Goal: Task Accomplishment & Management: Use online tool/utility

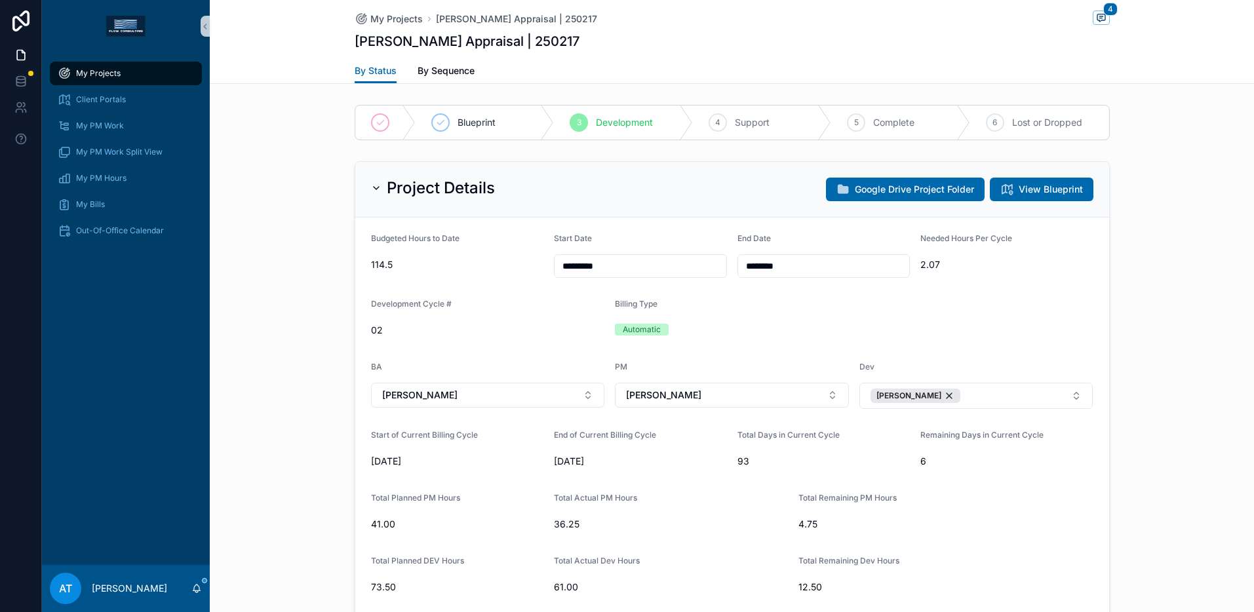
scroll to position [473, 0]
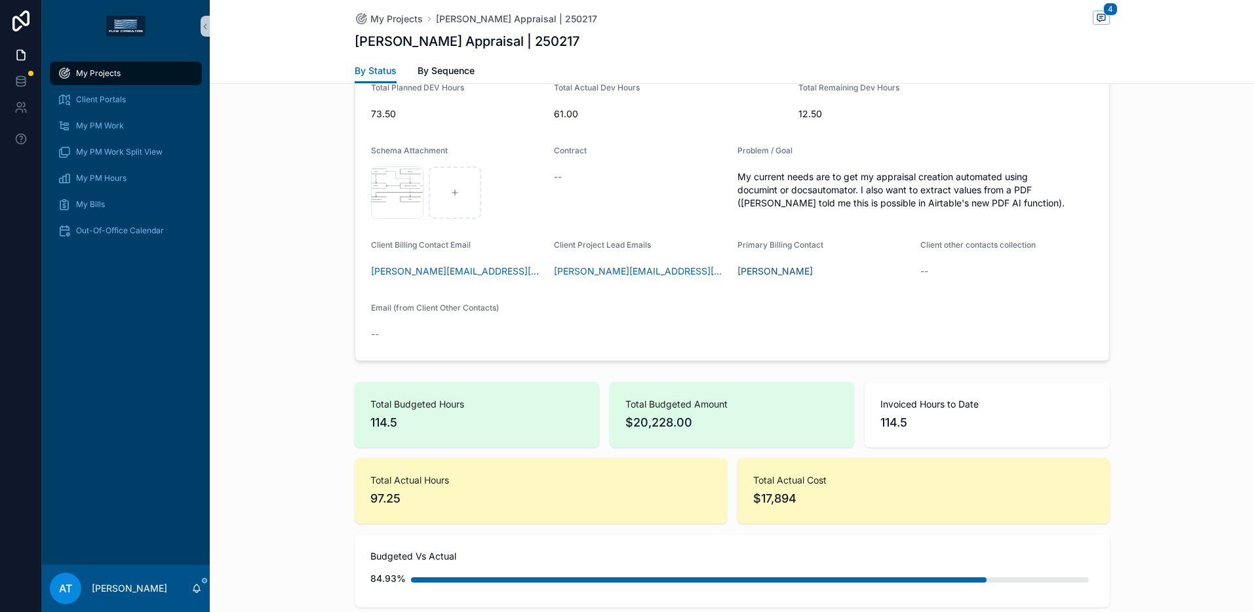
click at [107, 77] on span "My Projects" at bounding box center [98, 73] width 45 height 10
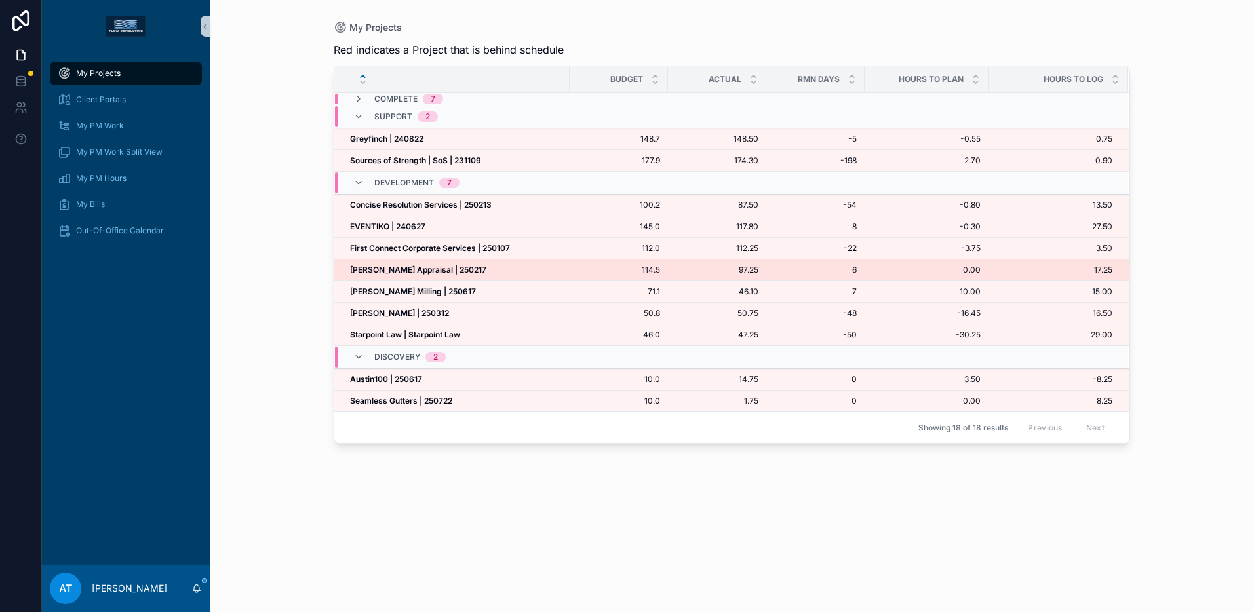
click at [414, 271] on strong "[PERSON_NAME] Appraisal | 250217" at bounding box center [418, 270] width 136 height 10
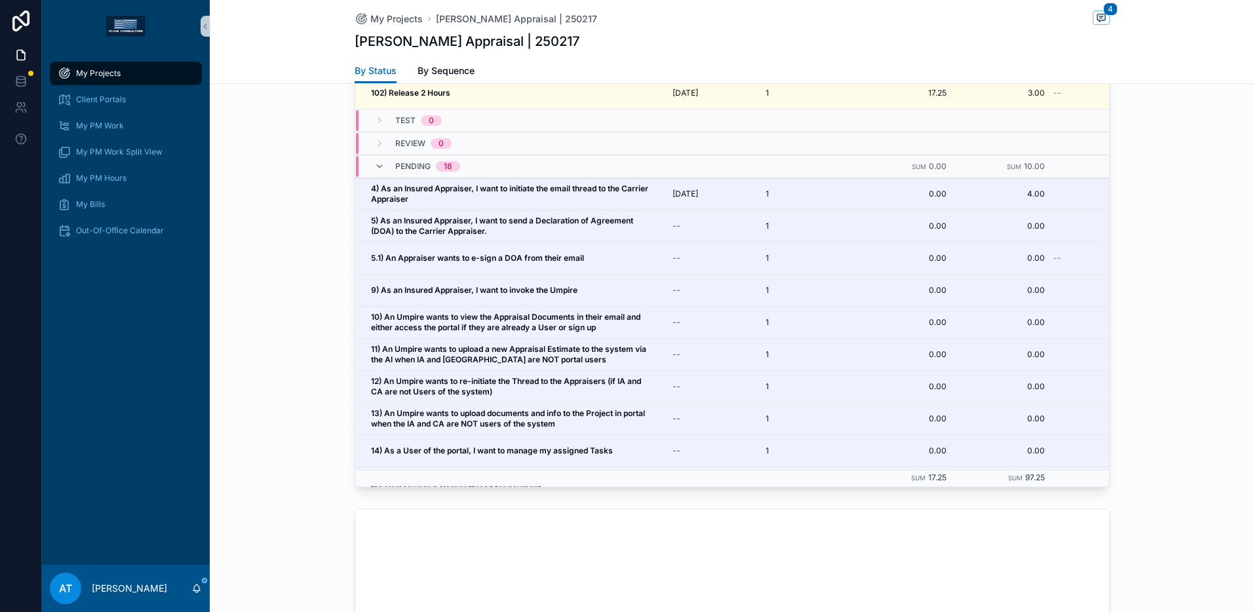
scroll to position [1164, 0]
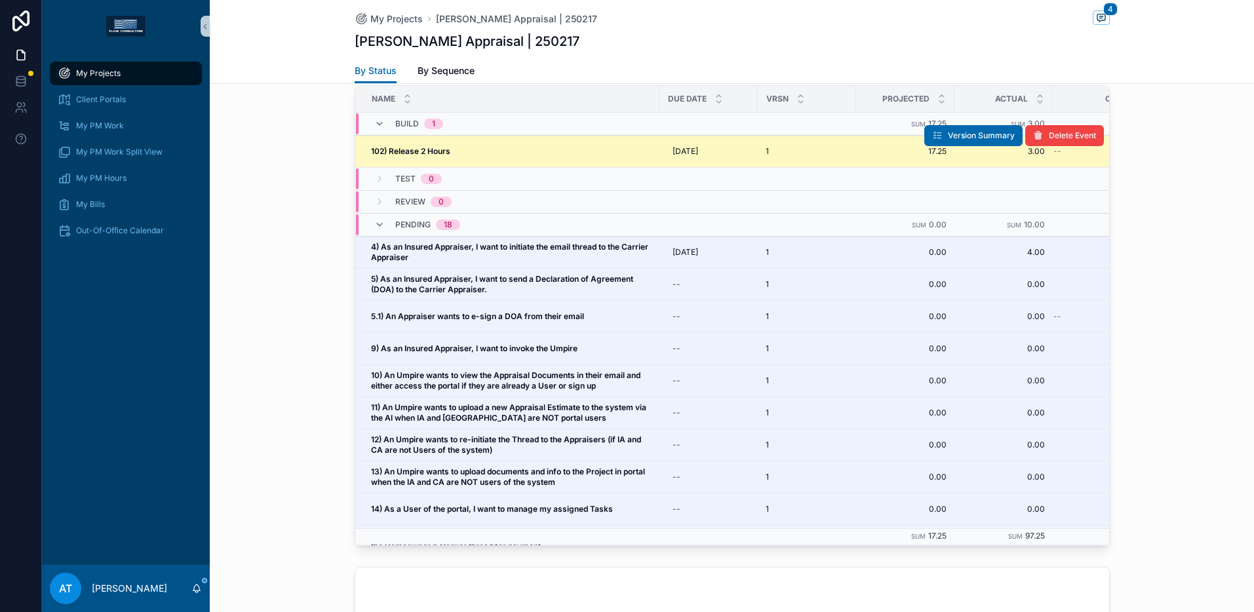
click at [489, 153] on div "102) Release 2 Hours 102) Release 2 Hours" at bounding box center [511, 151] width 281 height 10
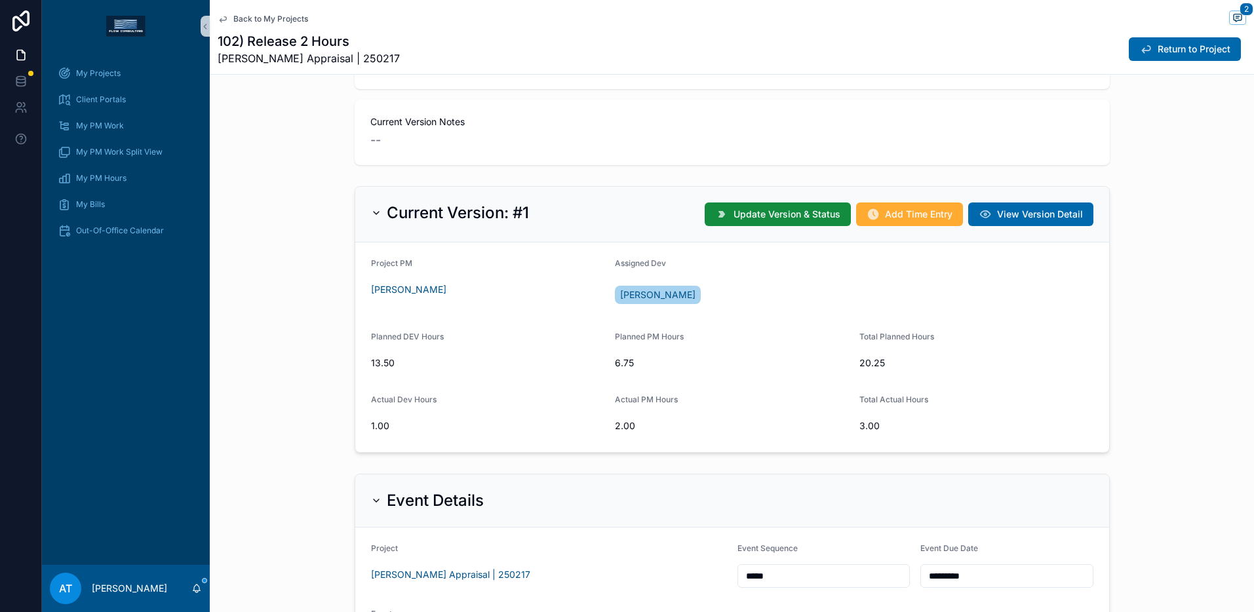
scroll to position [269, 0]
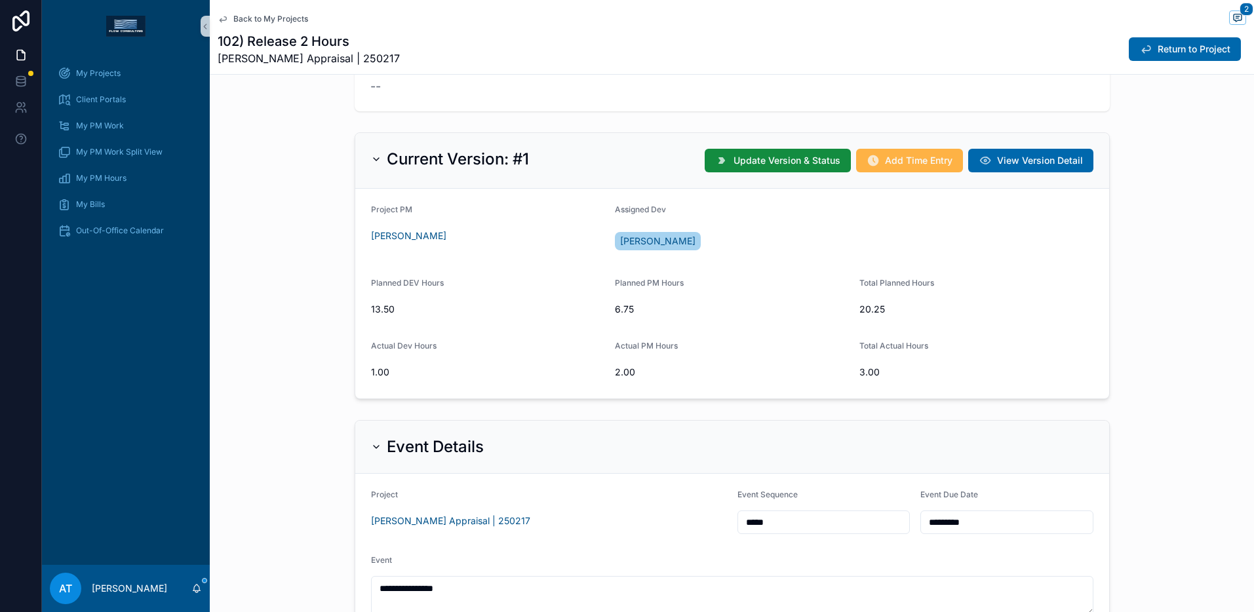
click at [890, 160] on span "Add Time Entry" at bounding box center [919, 160] width 68 height 13
